Goal: Task Accomplishment & Management: Manage account settings

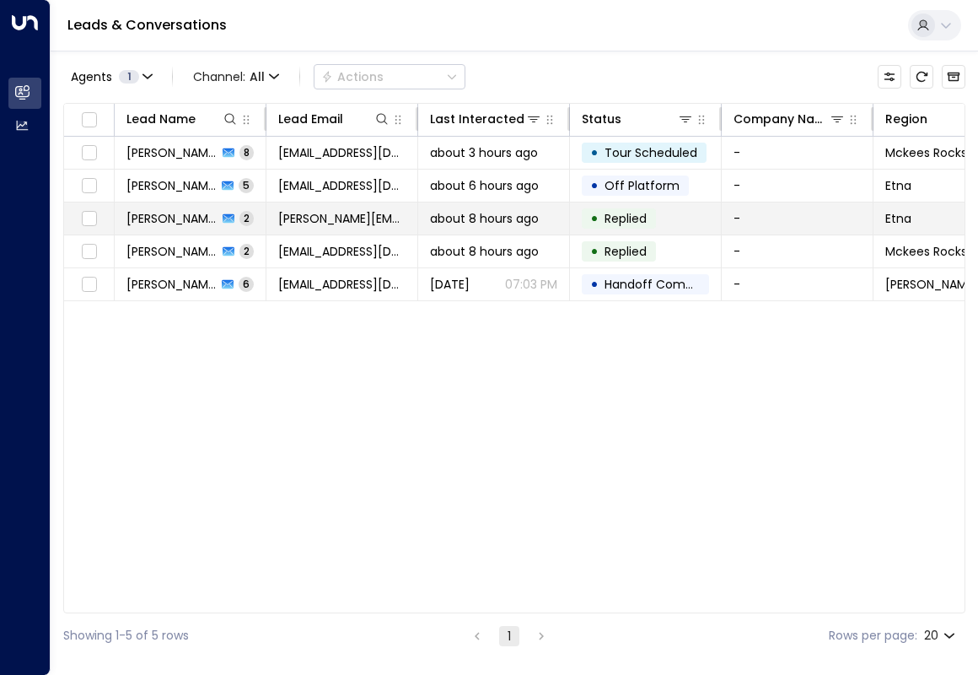
click at [590, 216] on div "•" at bounding box center [594, 218] width 8 height 29
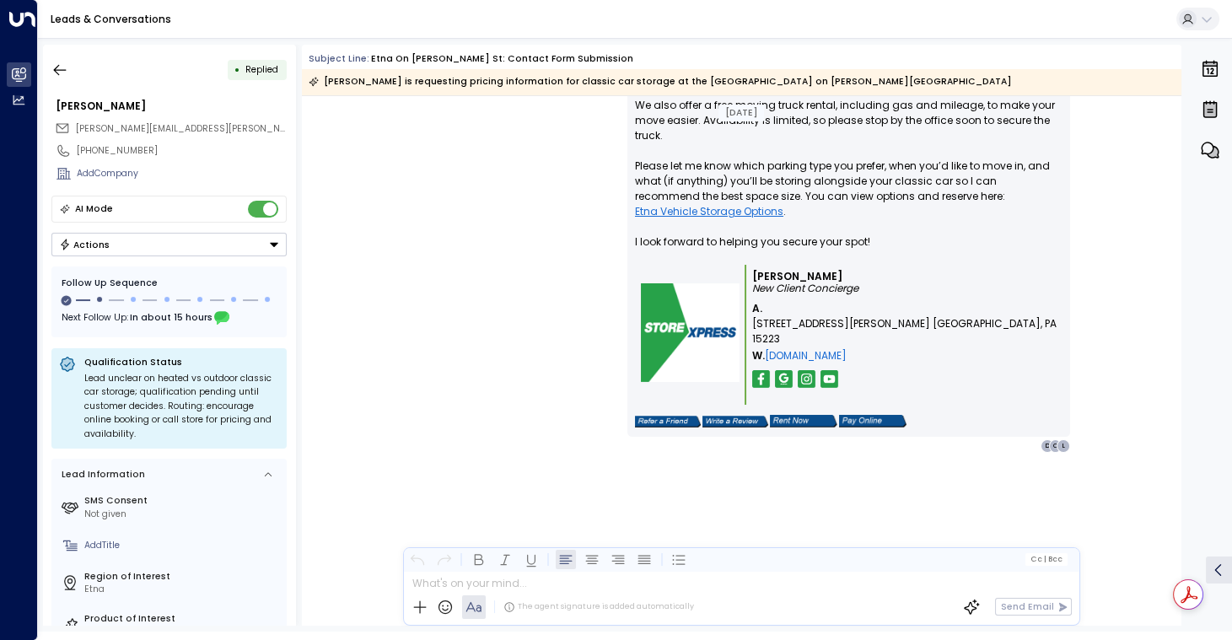
scroll to position [1251, 0]
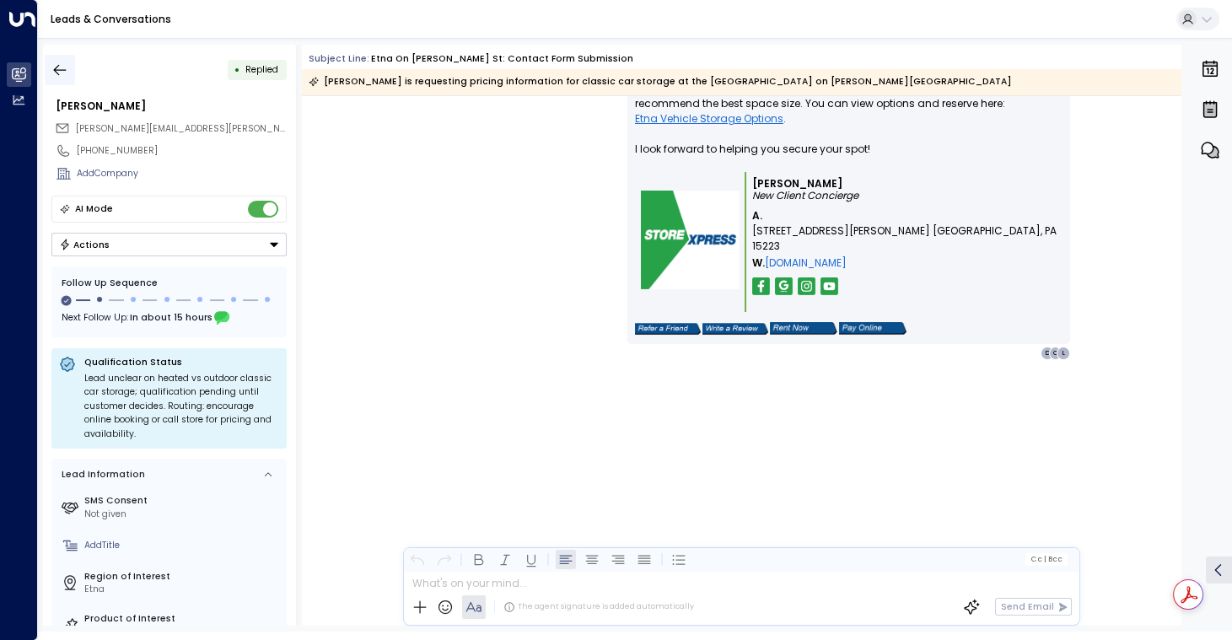
click at [67, 75] on icon "button" at bounding box center [60, 69] width 13 height 11
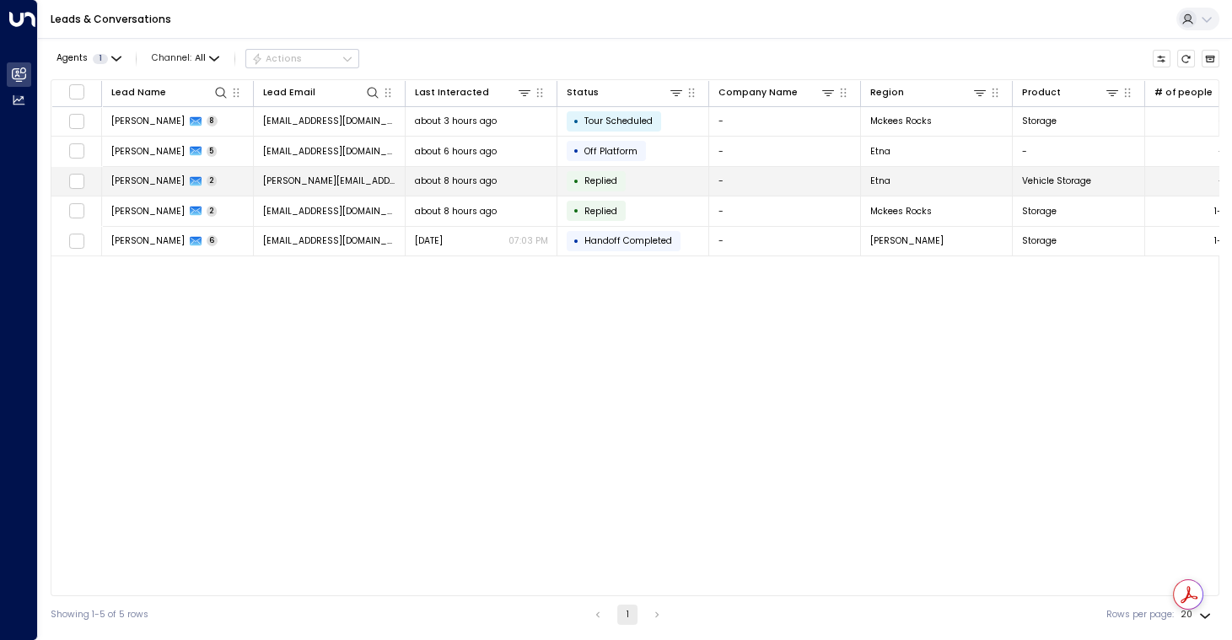
click at [558, 197] on td "about 8 hours ago" at bounding box center [482, 182] width 152 height 30
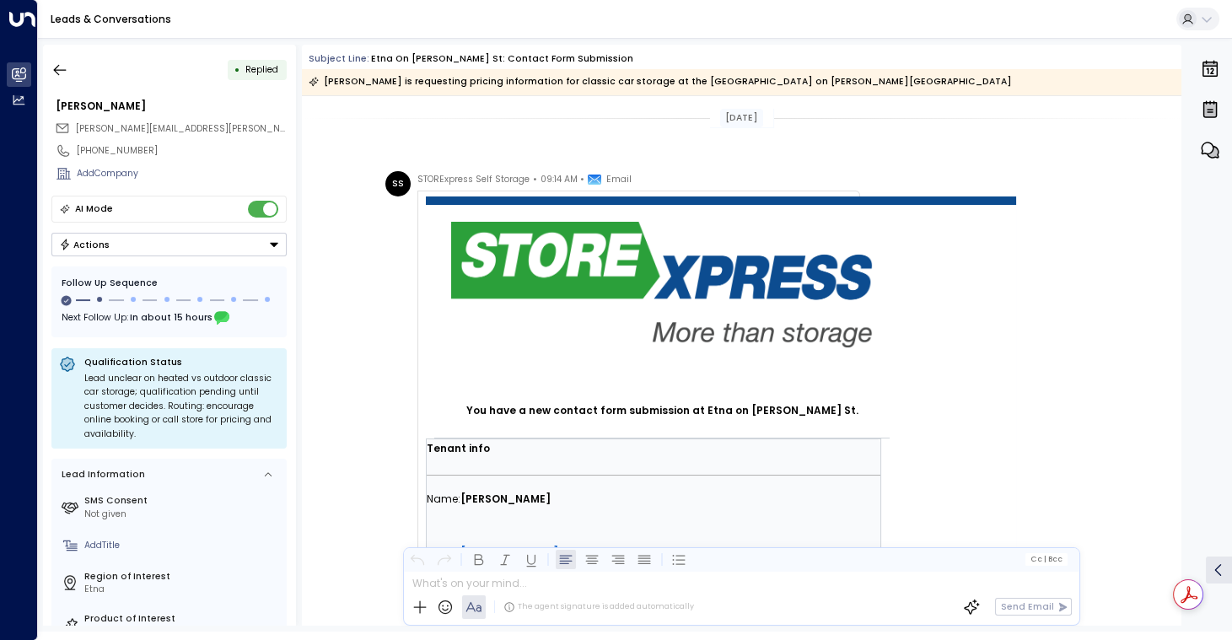
scroll to position [780, 0]
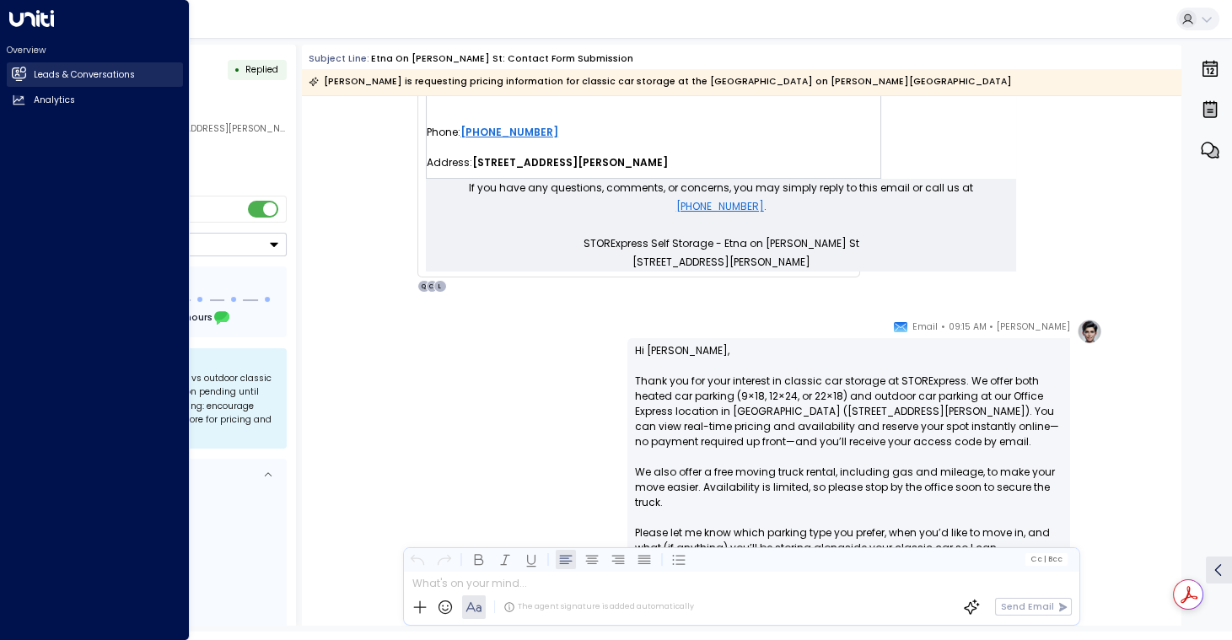
click at [120, 82] on h2 "Leads & Conversations" at bounding box center [84, 74] width 101 height 13
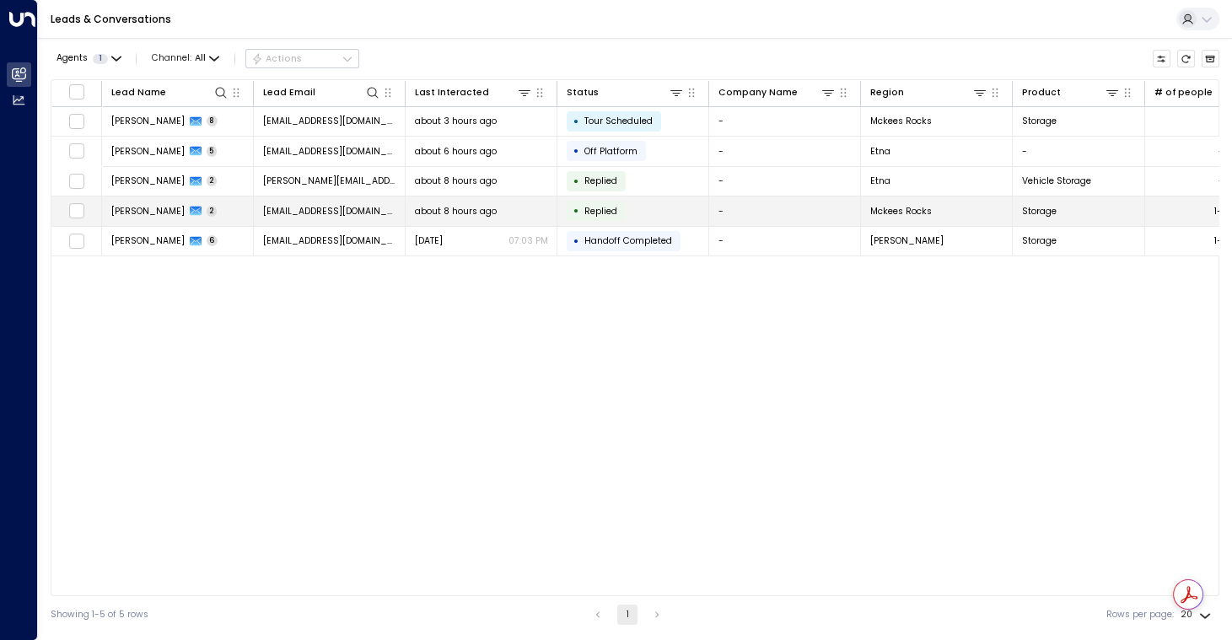
click at [404, 226] on td "[EMAIL_ADDRESS][DOMAIN_NAME]" at bounding box center [330, 212] width 152 height 30
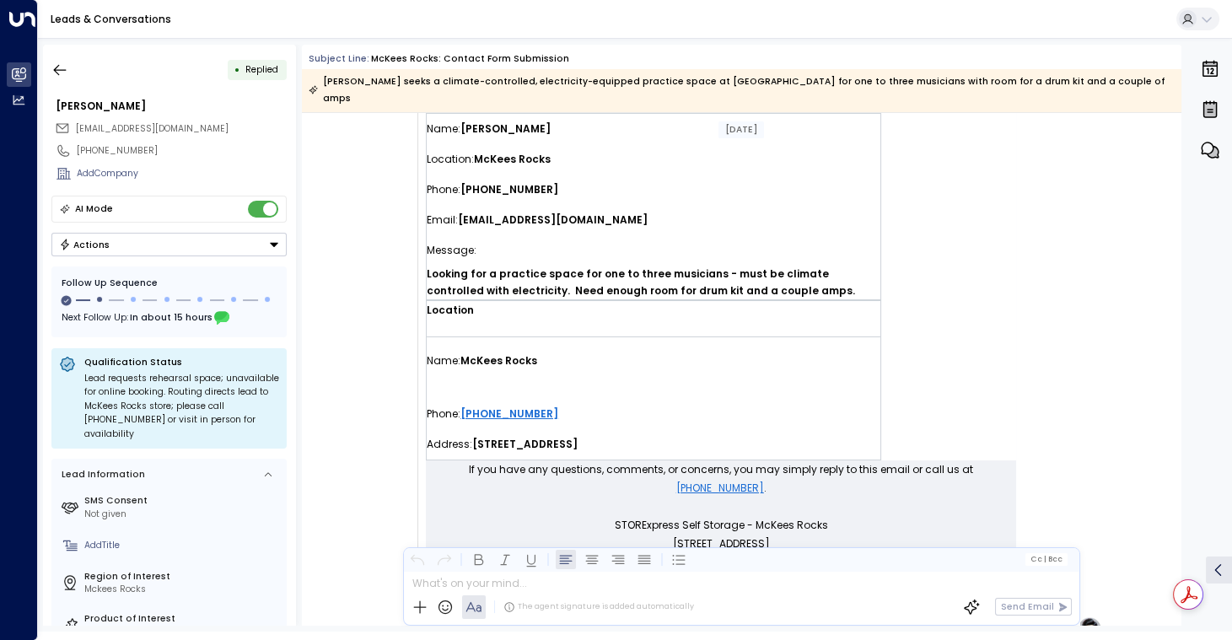
scroll to position [536, 0]
